Goal: Transaction & Acquisition: Purchase product/service

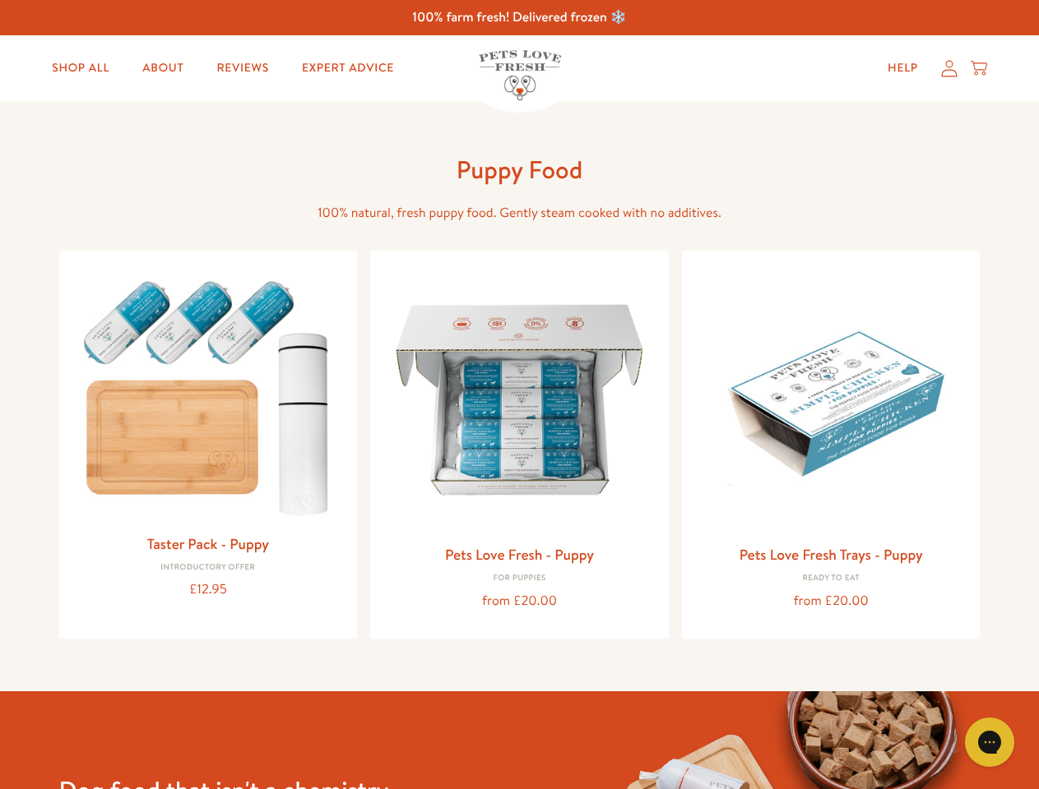
click at [989, 743] on icon "Gorgias live chat" at bounding box center [989, 742] width 16 height 16
